Goal: Task Accomplishment & Management: Complete application form

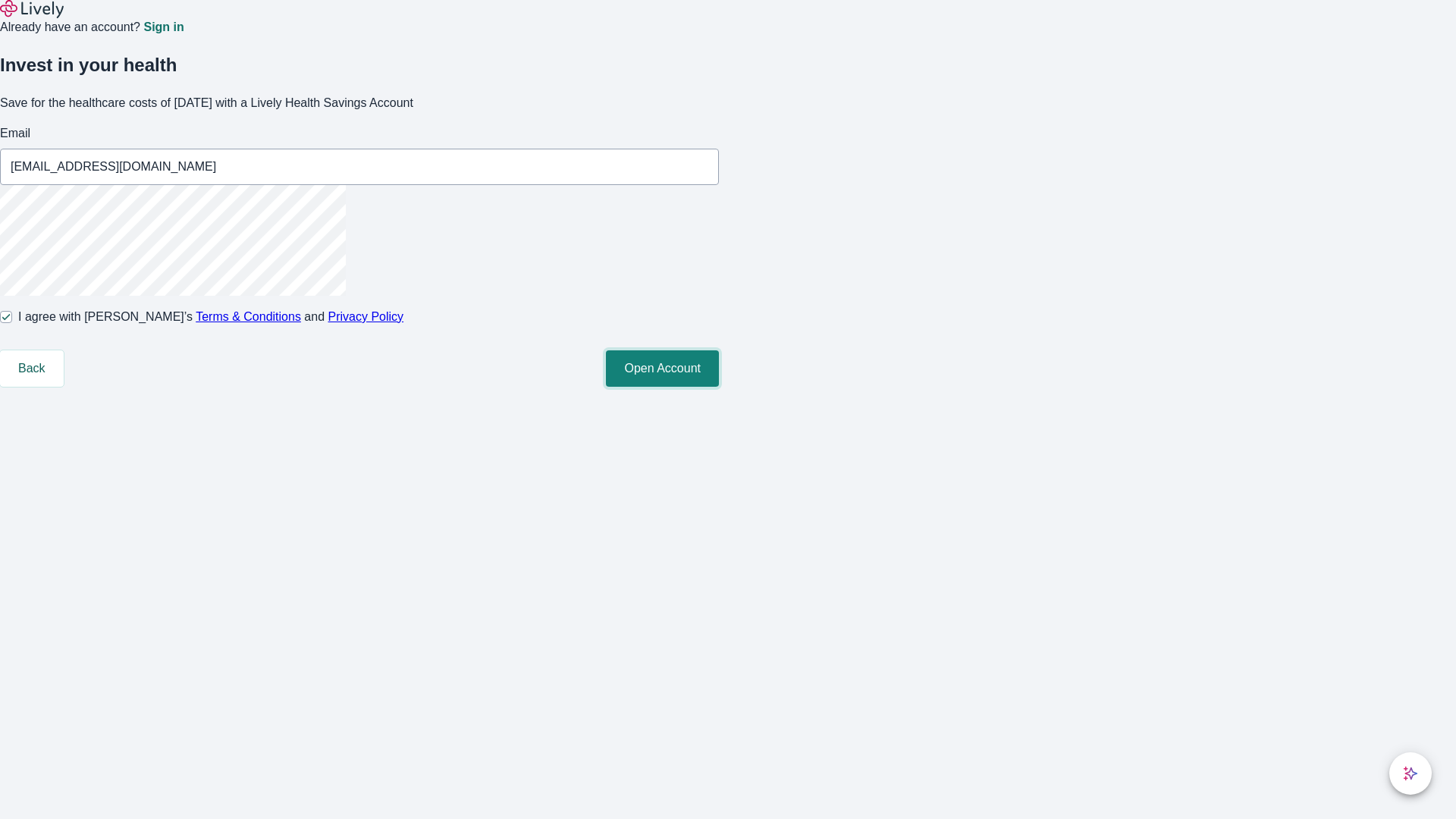
click at [719, 386] on button "Open Account" at bounding box center [662, 368] width 113 height 36
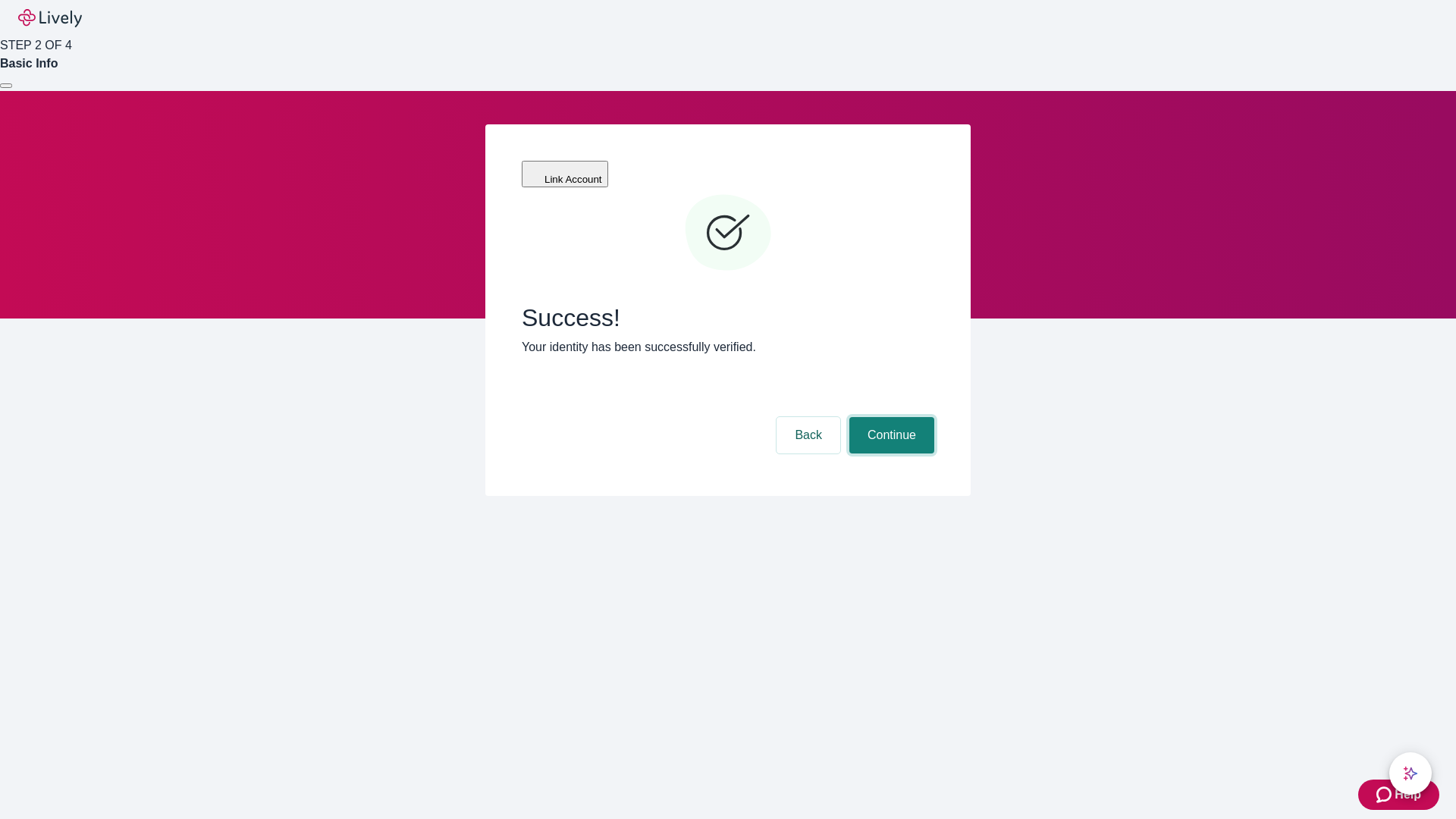
click at [889, 417] on button "Continue" at bounding box center [892, 435] width 85 height 36
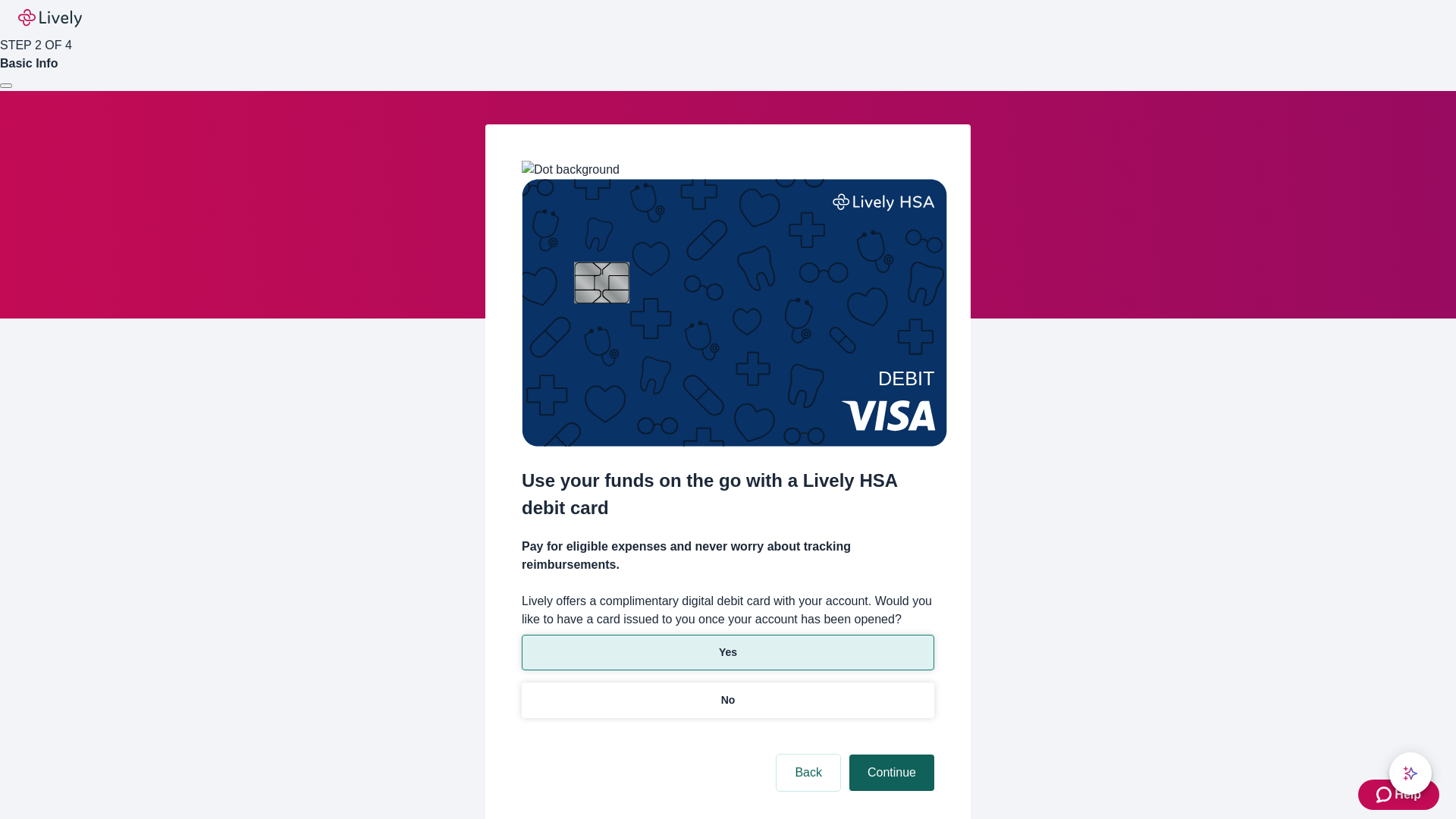
click at [727, 644] on p "Yes" at bounding box center [728, 652] width 18 height 16
click at [889, 755] on button "Continue" at bounding box center [892, 773] width 85 height 36
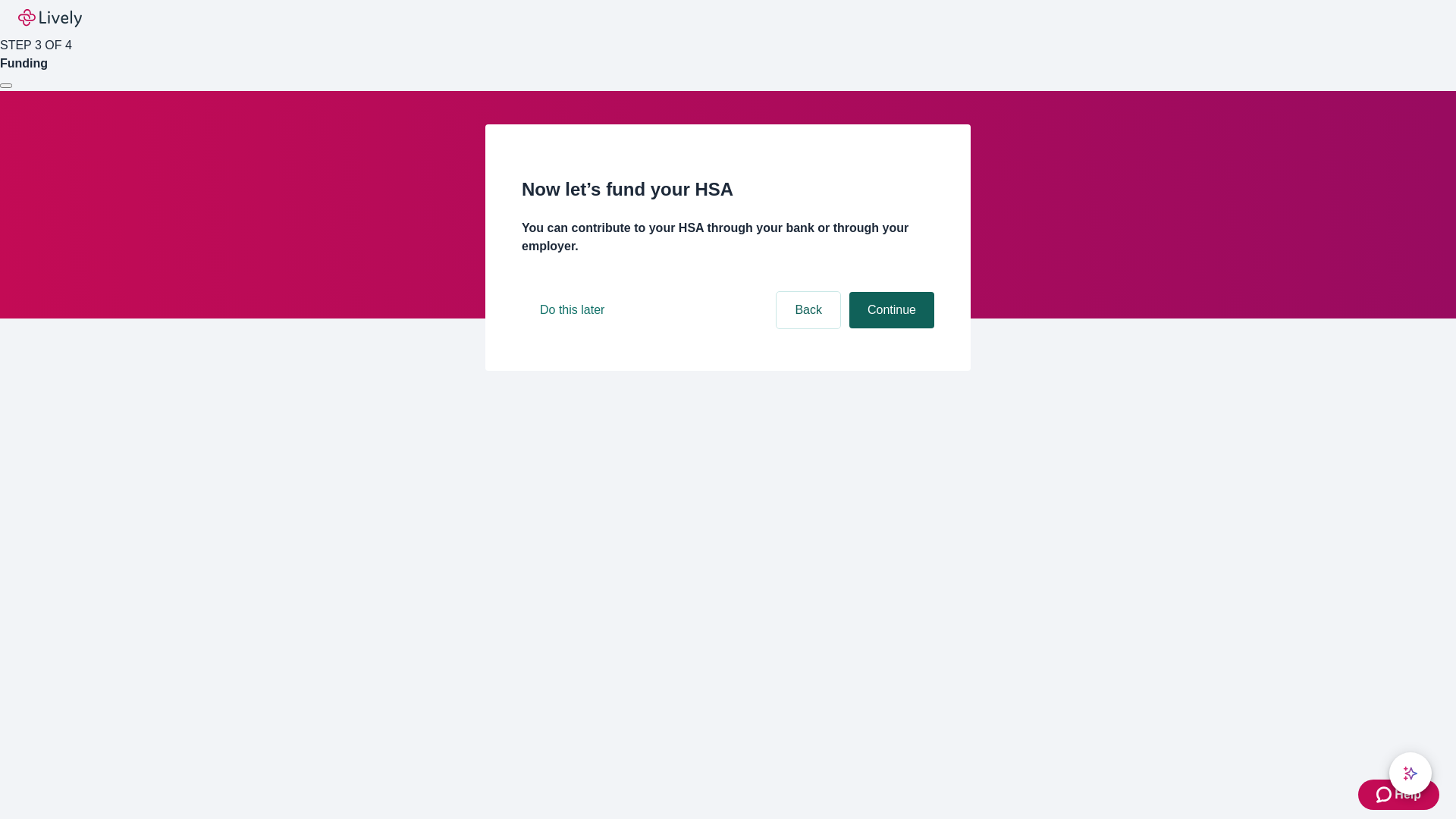
click at [889, 328] on button "Continue" at bounding box center [892, 310] width 85 height 36
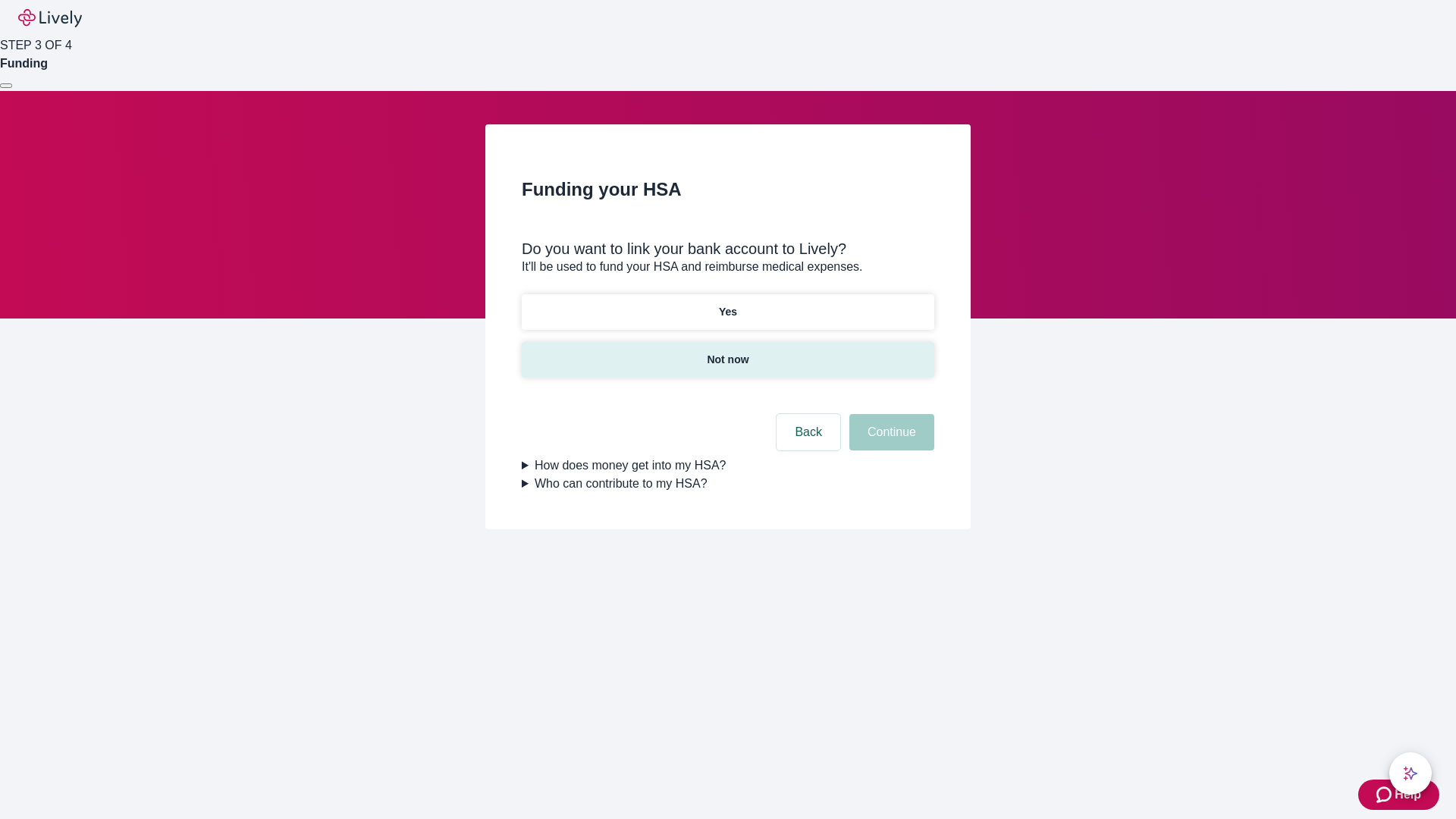
click at [727, 352] on p "Not now" at bounding box center [728, 360] width 42 height 16
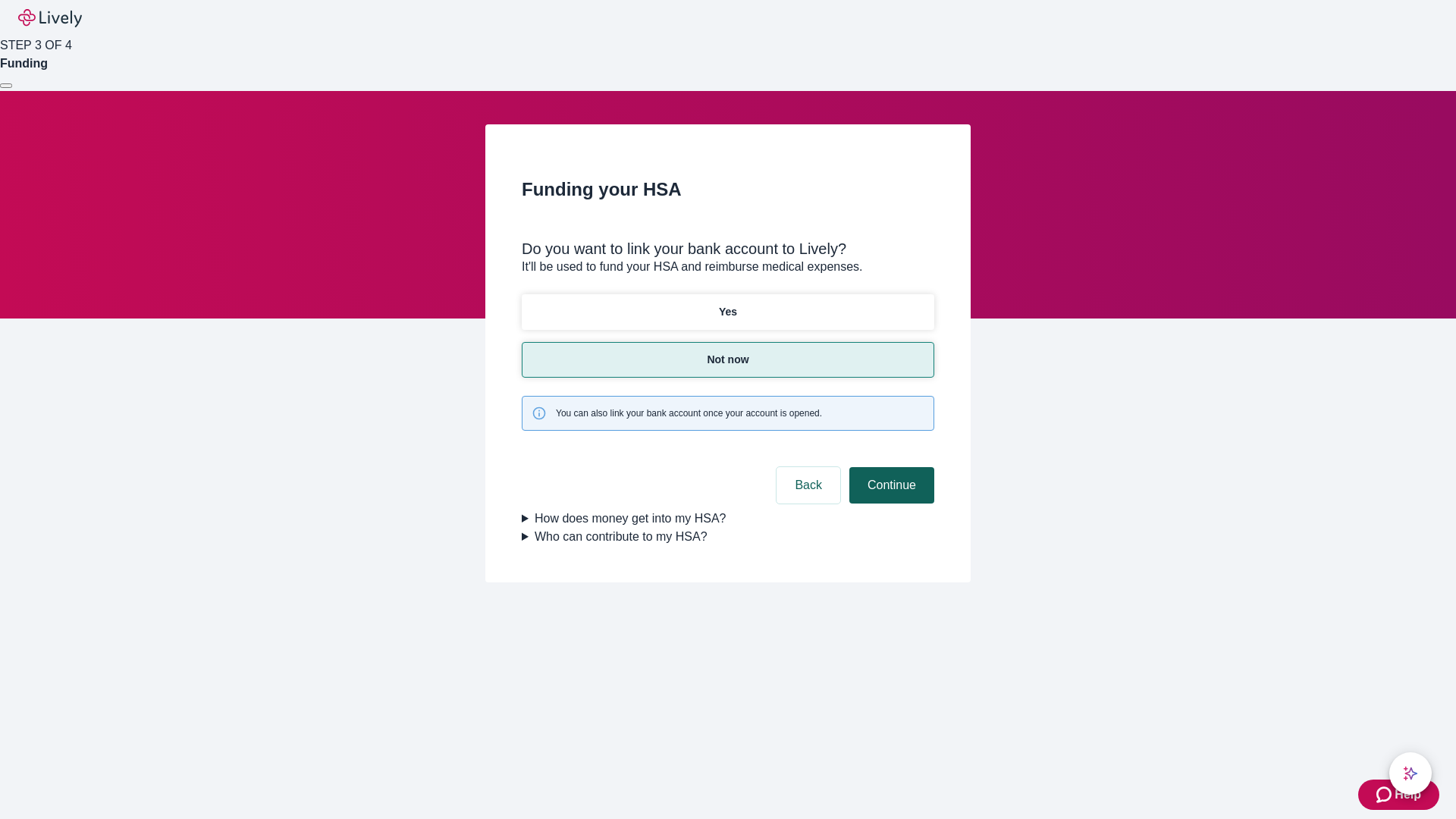
click at [889, 467] on button "Continue" at bounding box center [892, 485] width 85 height 36
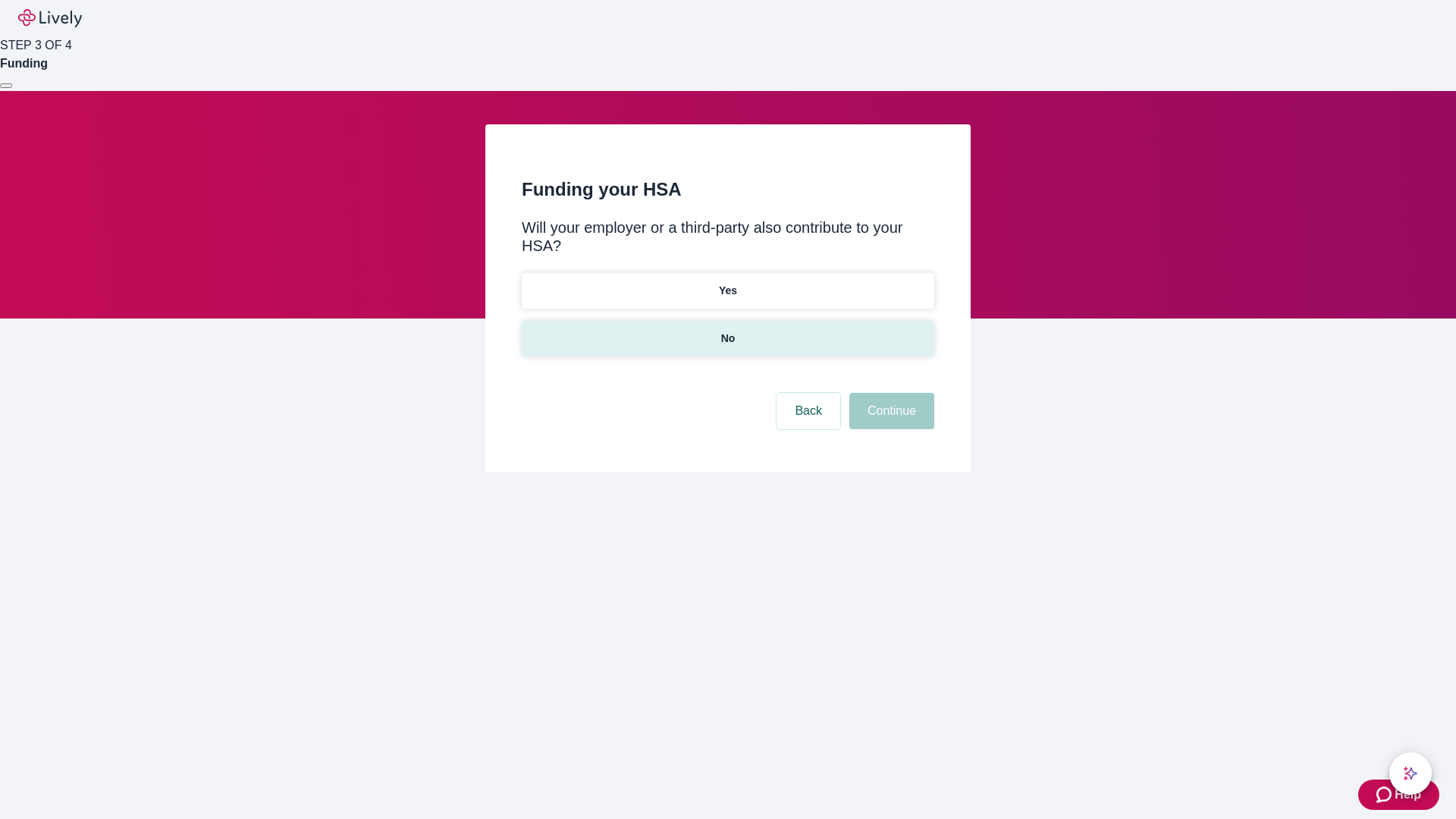
click at [727, 331] on p "No" at bounding box center [728, 339] width 15 height 16
click at [889, 393] on button "Continue" at bounding box center [892, 411] width 85 height 36
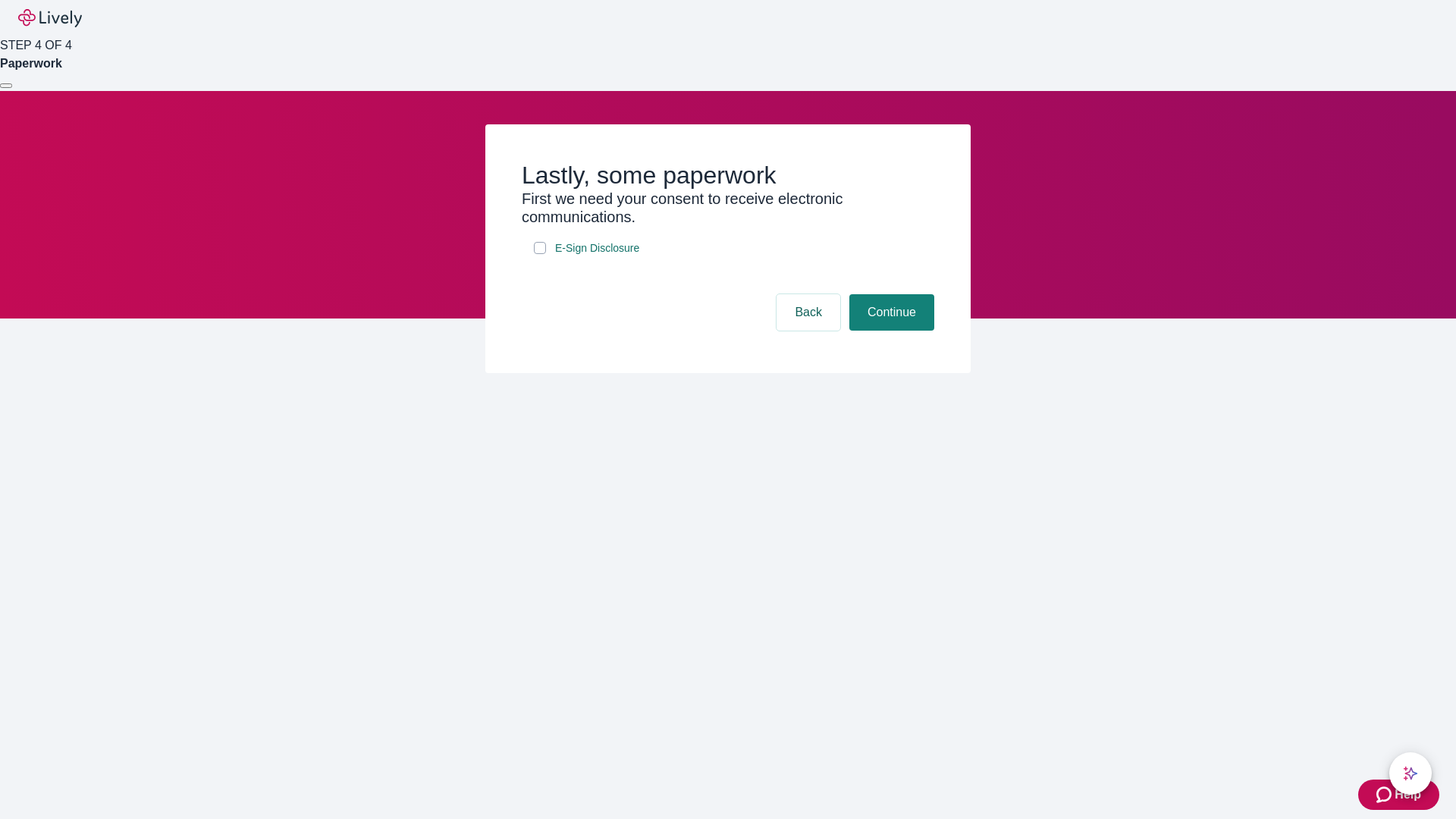
click at [540, 254] on input "E-Sign Disclosure" at bounding box center [540, 248] width 12 height 12
checkbox input "true"
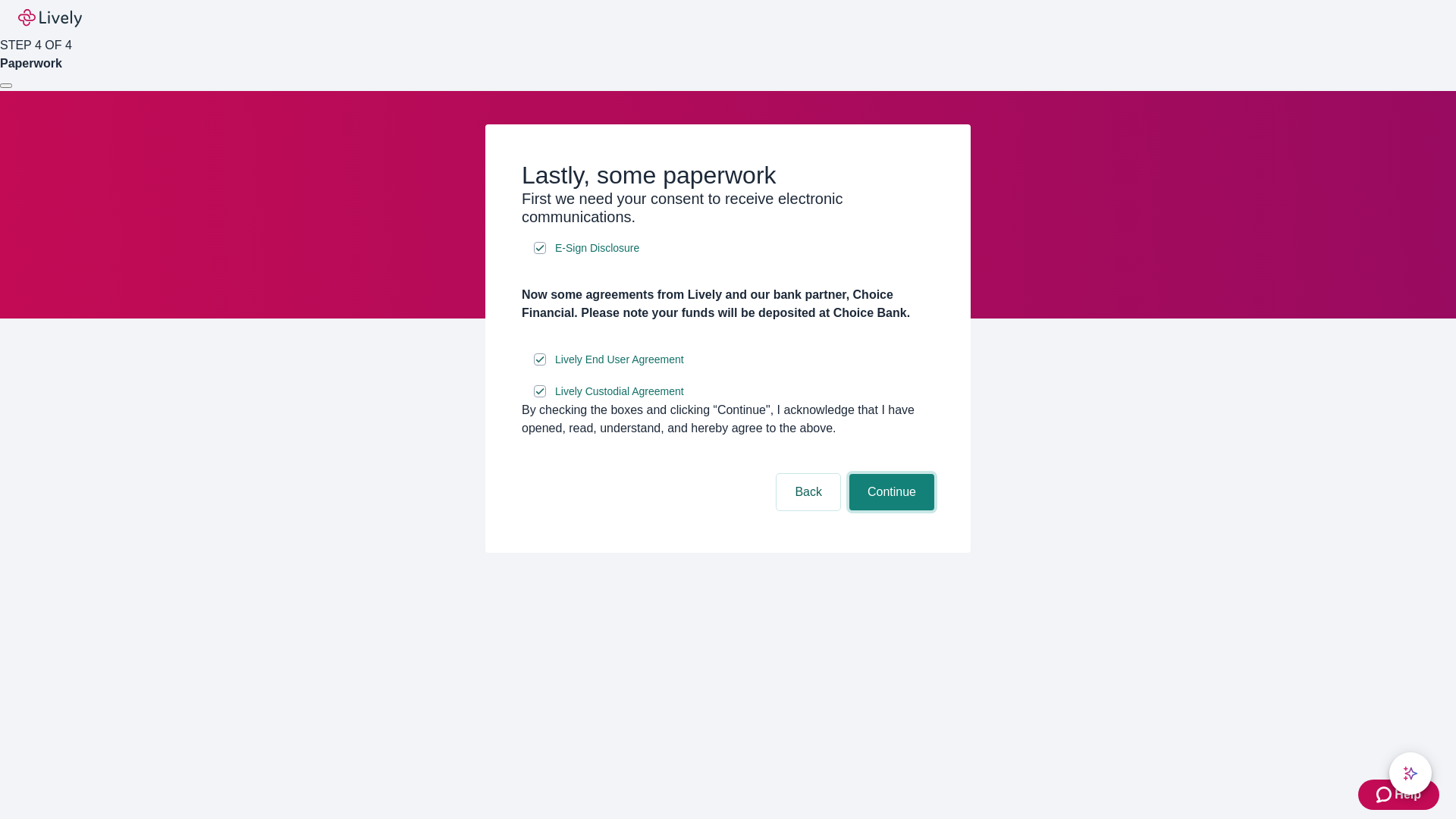
click at [889, 511] on button "Continue" at bounding box center [892, 492] width 85 height 36
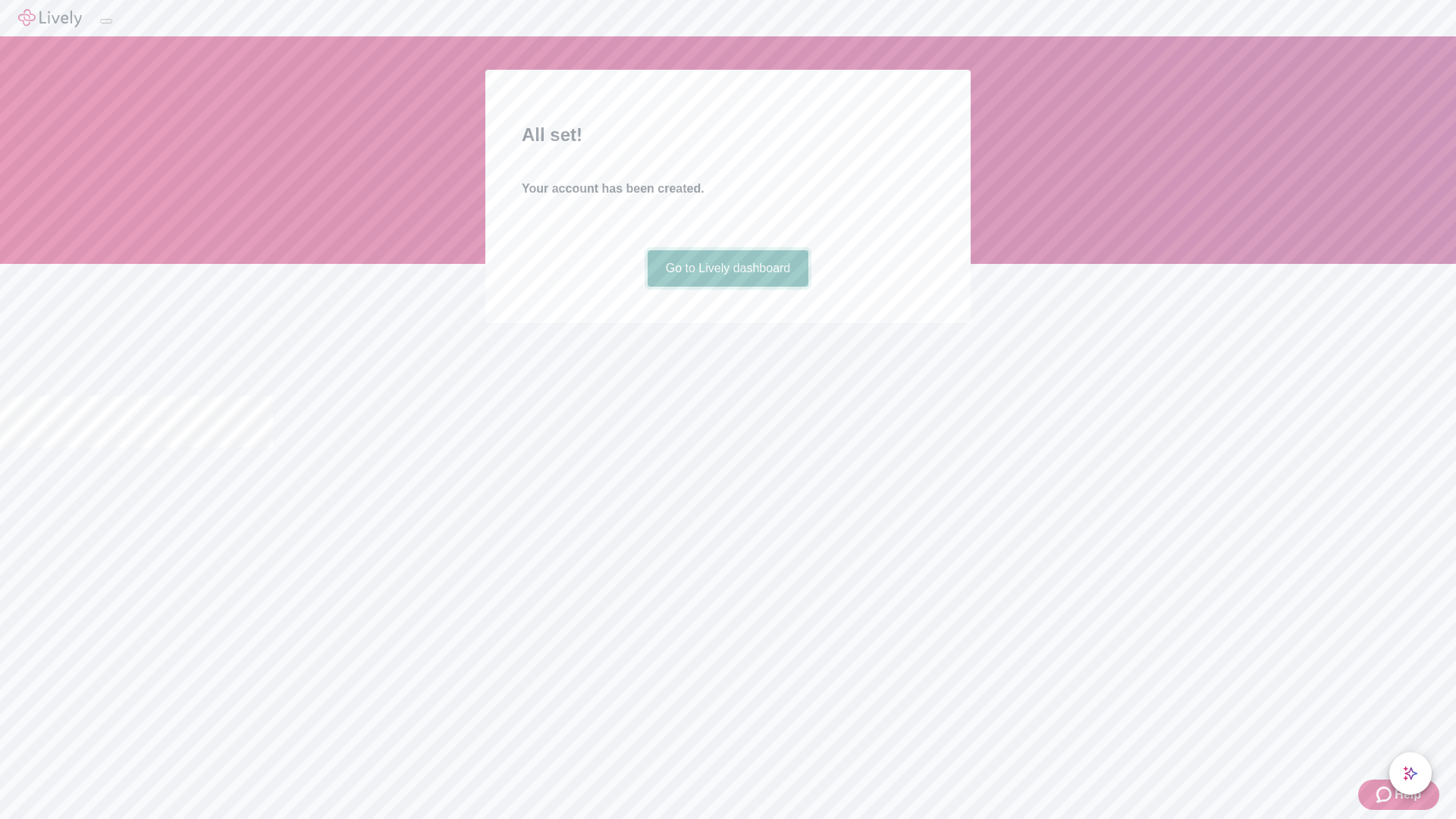
click at [727, 287] on link "Go to Lively dashboard" at bounding box center [728, 268] width 161 height 36
